Goal: Ask a question

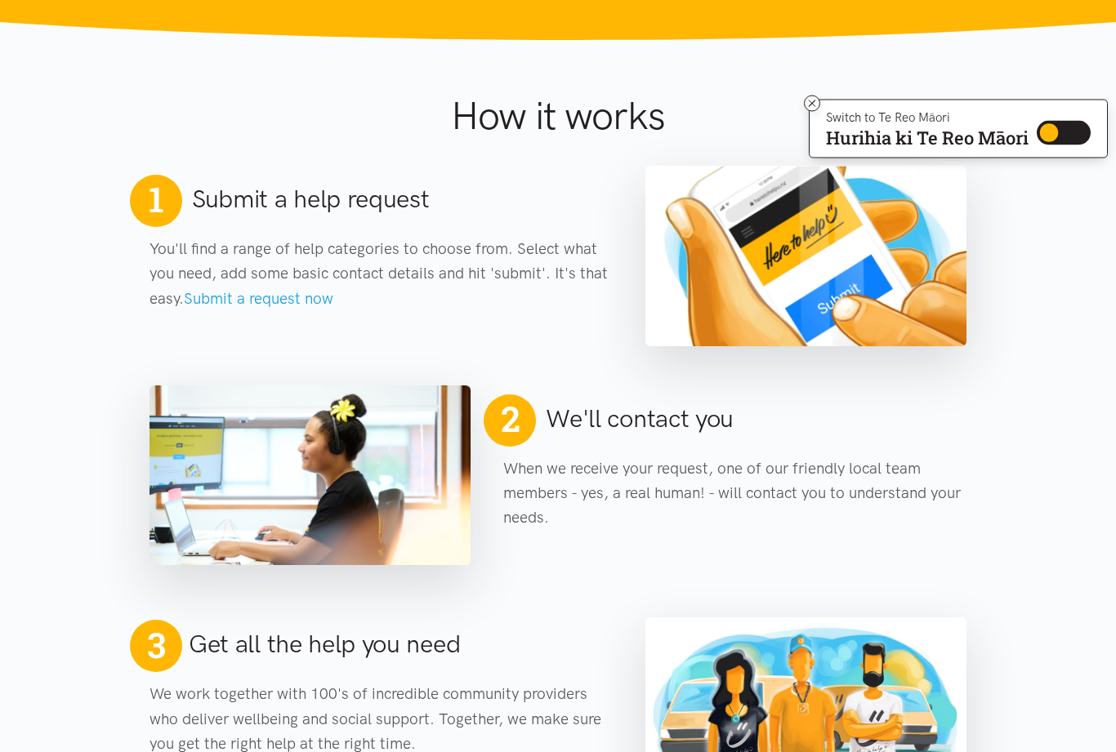
scroll to position [619, 0]
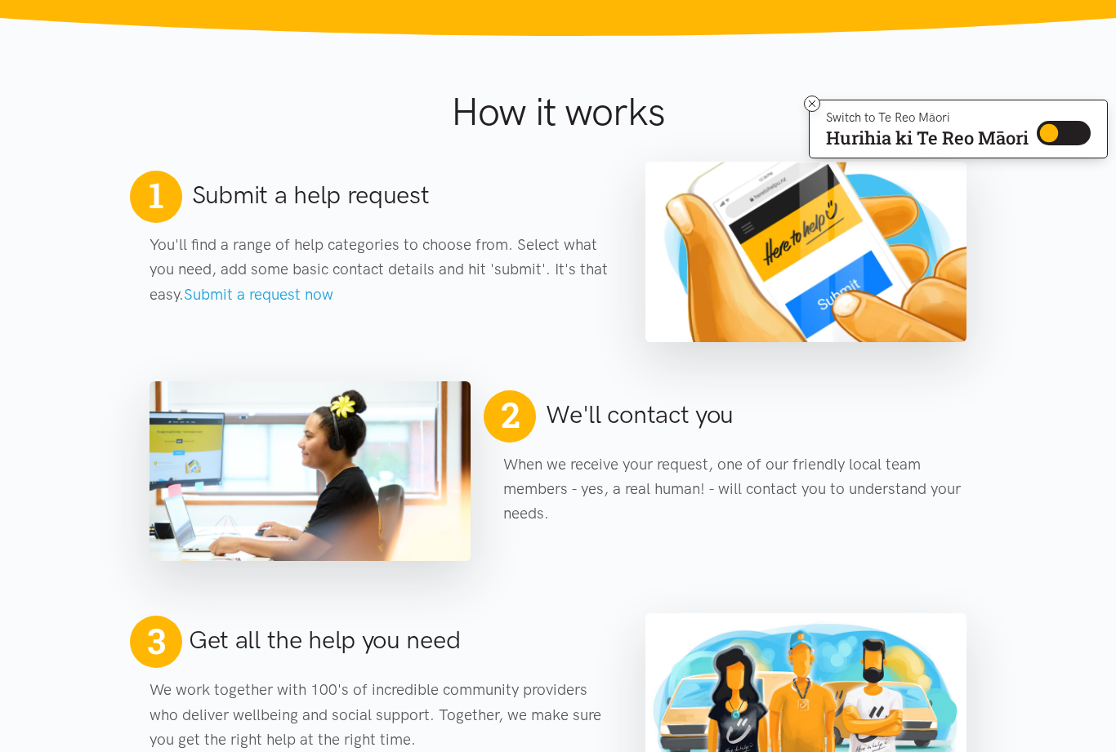
click at [820, 99] on button at bounding box center [812, 104] width 16 height 16
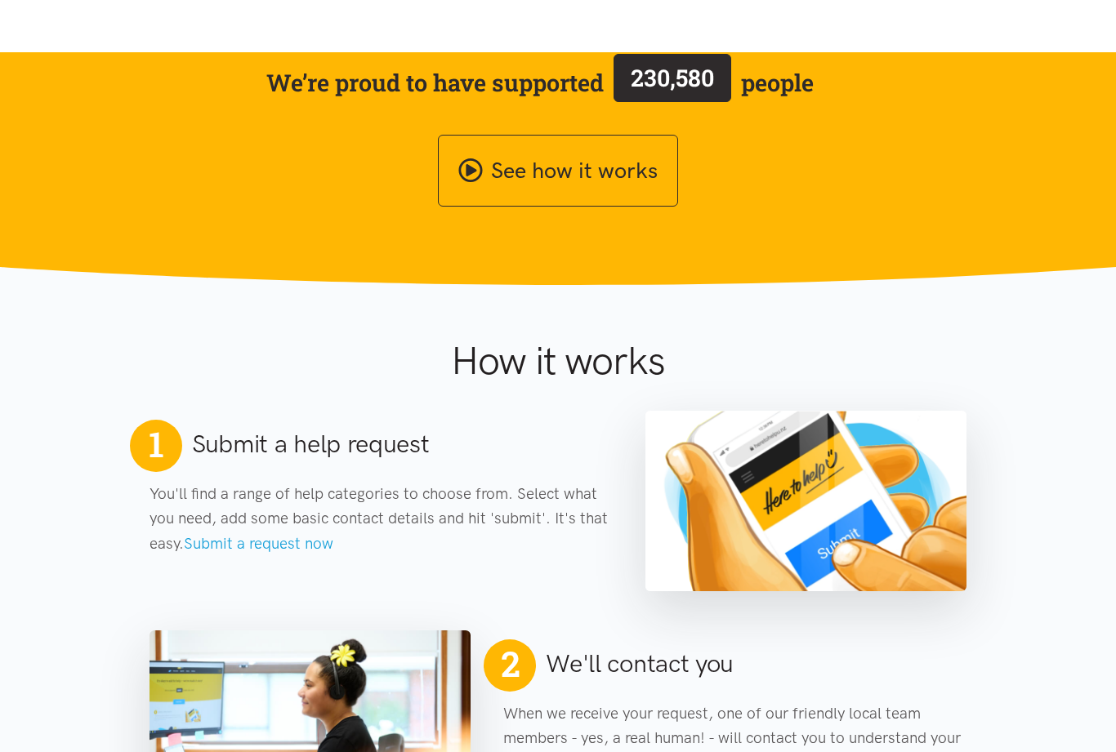
scroll to position [0, 0]
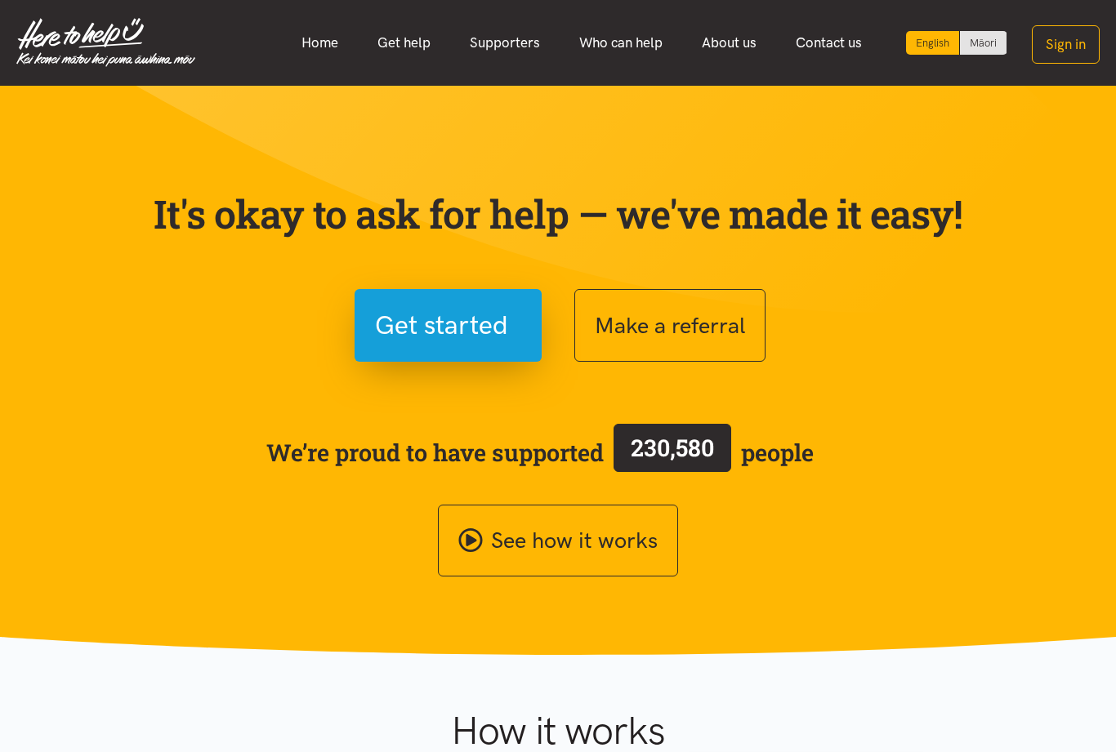
click at [906, 522] on div "See how it works" at bounding box center [557, 541] width 817 height 73
click at [399, 47] on link "Get help" at bounding box center [404, 42] width 92 height 35
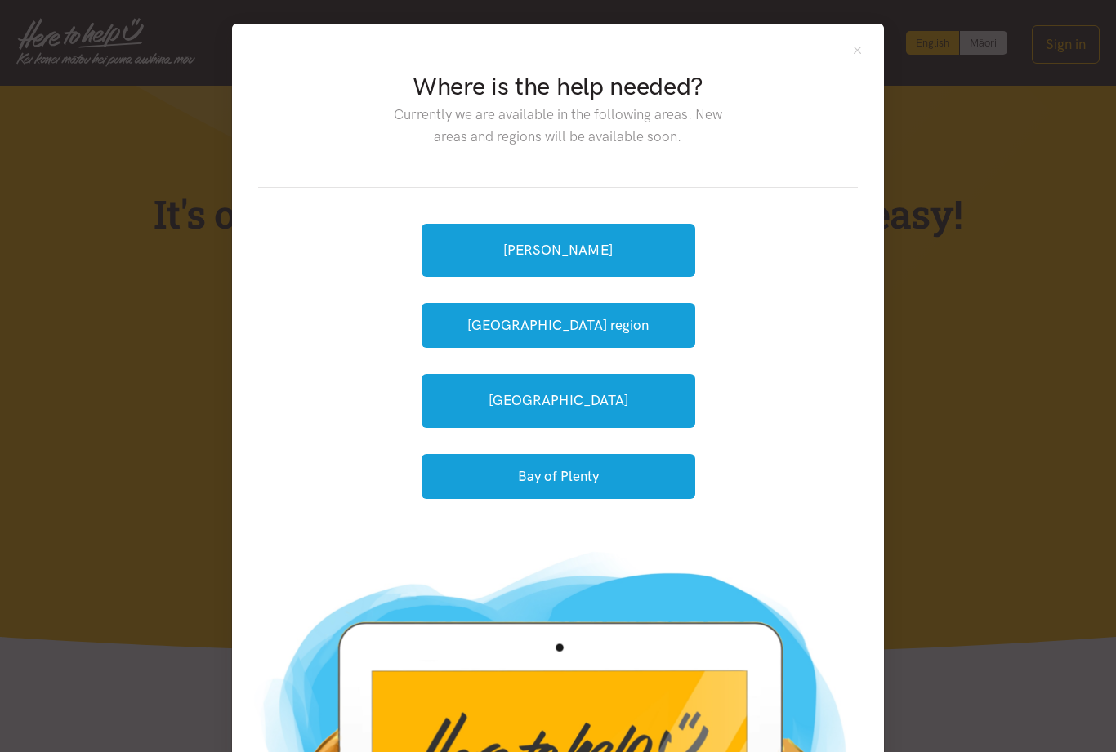
click at [617, 251] on link "[PERSON_NAME]" at bounding box center [558, 250] width 274 height 53
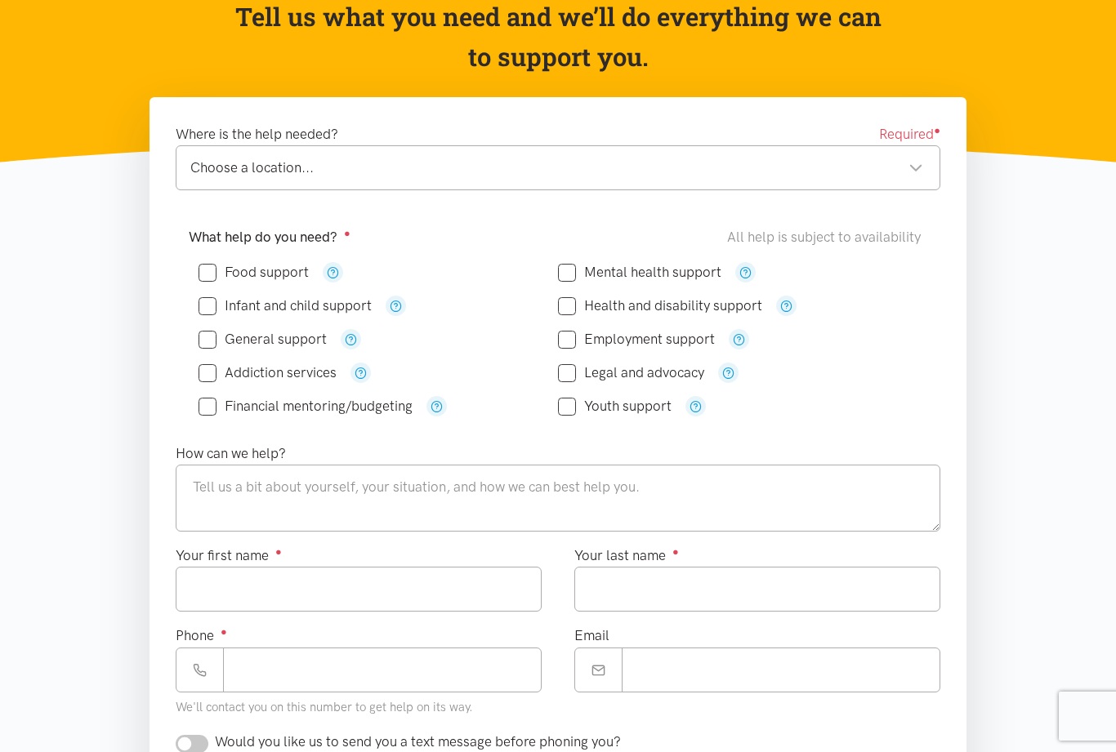
scroll to position [180, 0]
click at [364, 372] on icon "button" at bounding box center [360, 374] width 12 height 12
click at [363, 375] on icon "button" at bounding box center [360, 374] width 12 height 12
click at [364, 381] on button "button" at bounding box center [360, 373] width 20 height 20
click at [369, 370] on button "button" at bounding box center [360, 373] width 20 height 20
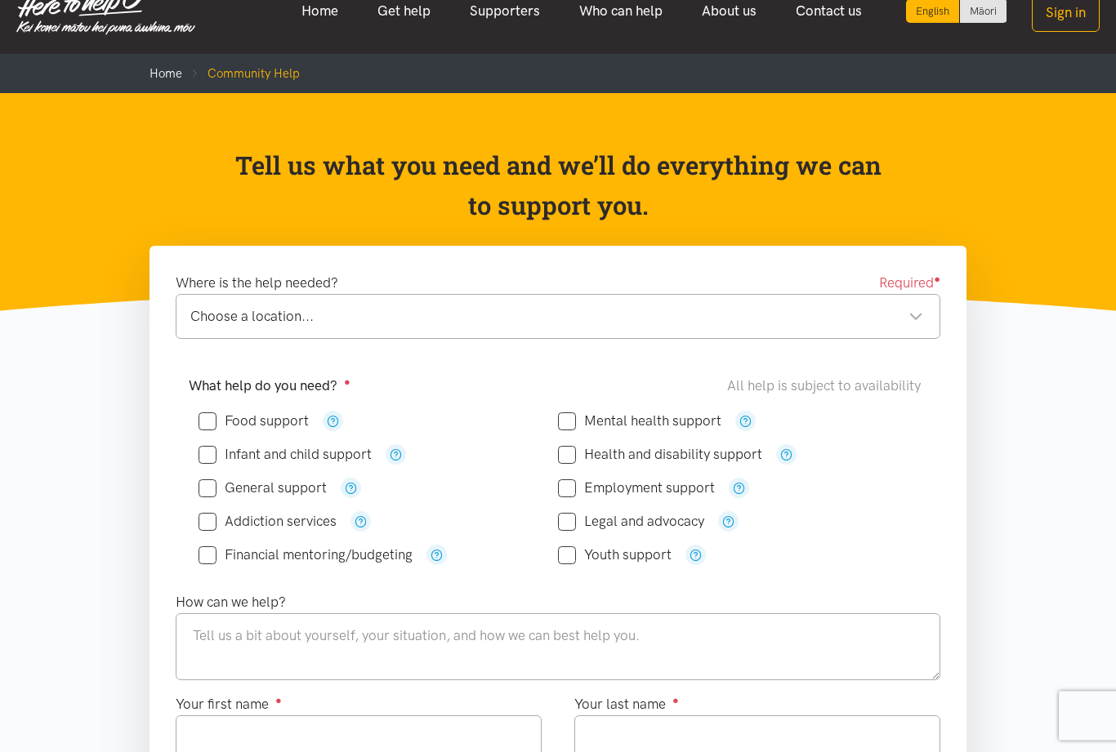
scroll to position [0, 0]
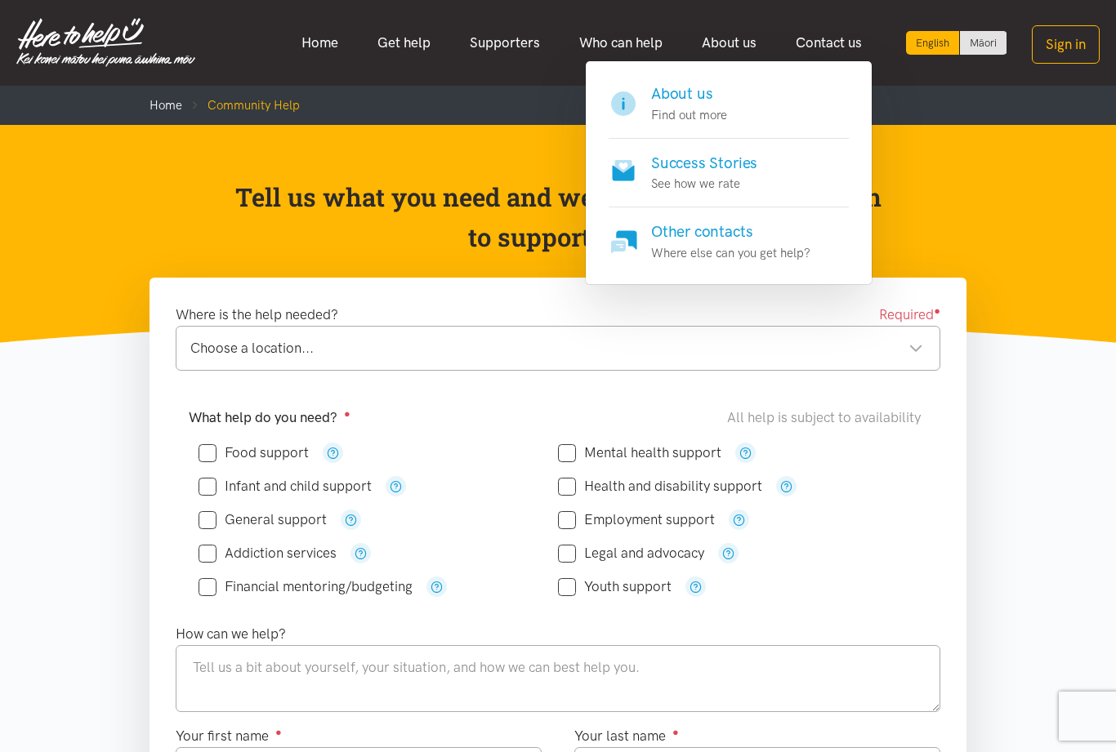
click at [712, 38] on link "About us" at bounding box center [729, 42] width 94 height 35
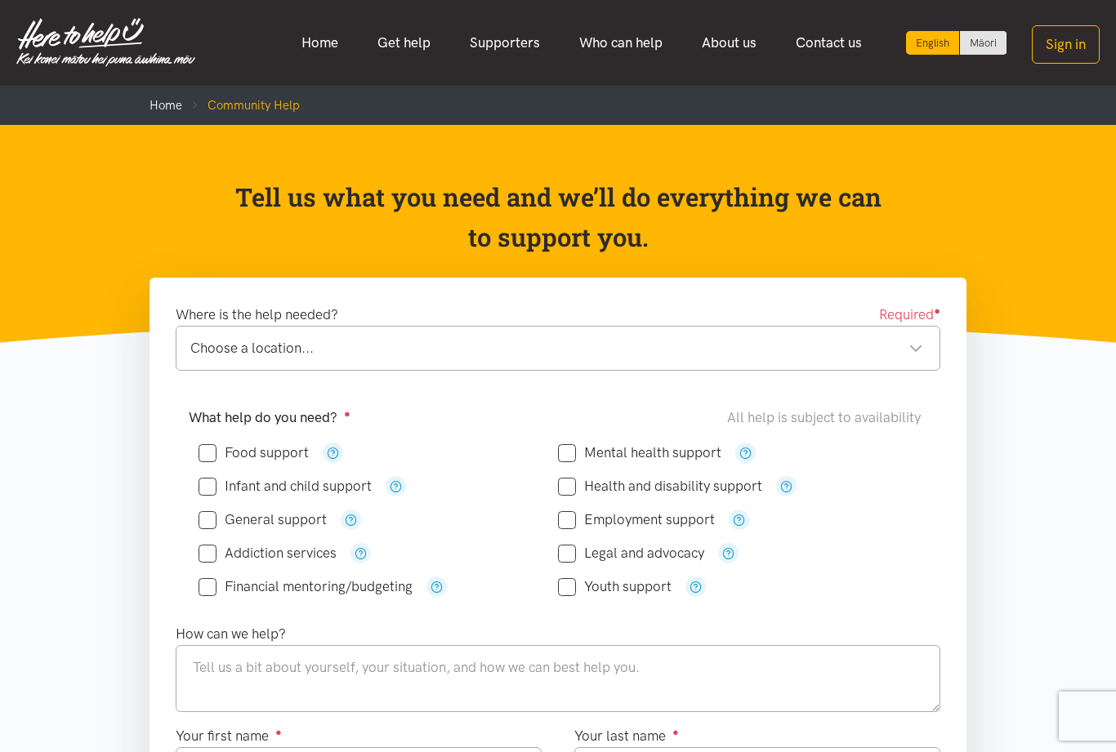
click at [746, 51] on link "About us" at bounding box center [729, 42] width 94 height 35
click at [747, 60] on link "About us" at bounding box center [729, 42] width 94 height 35
click at [733, 40] on link "About us" at bounding box center [729, 42] width 94 height 35
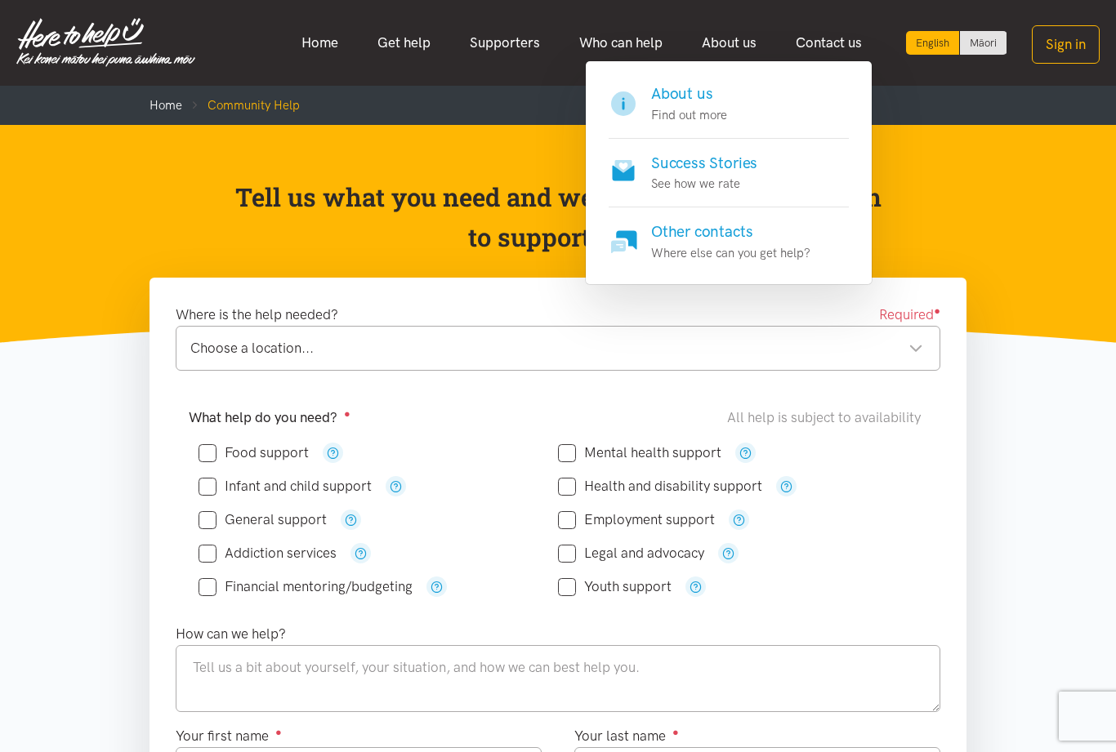
click at [707, 109] on p "Find out more" at bounding box center [689, 115] width 76 height 20
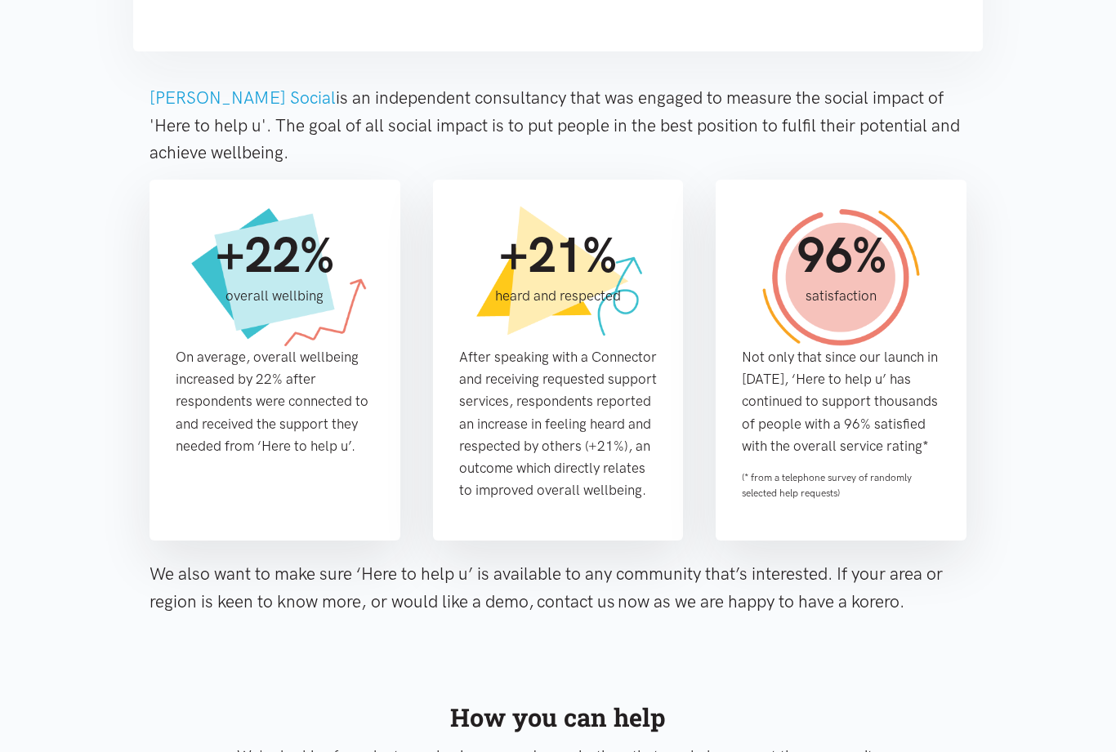
scroll to position [1137, 0]
